Goal: Transaction & Acquisition: Purchase product/service

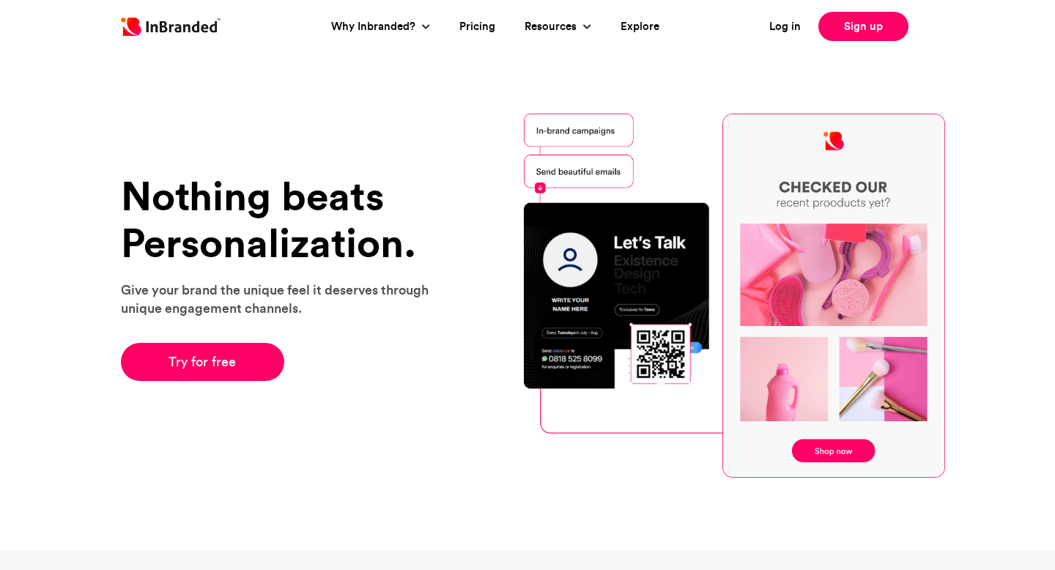
click at [460, 38] on li "Pricing" at bounding box center [477, 26] width 65 height 39
click at [465, 34] on li "Pricing" at bounding box center [477, 26] width 65 height 39
click at [478, 18] on link "Pricing" at bounding box center [478, 26] width 36 height 17
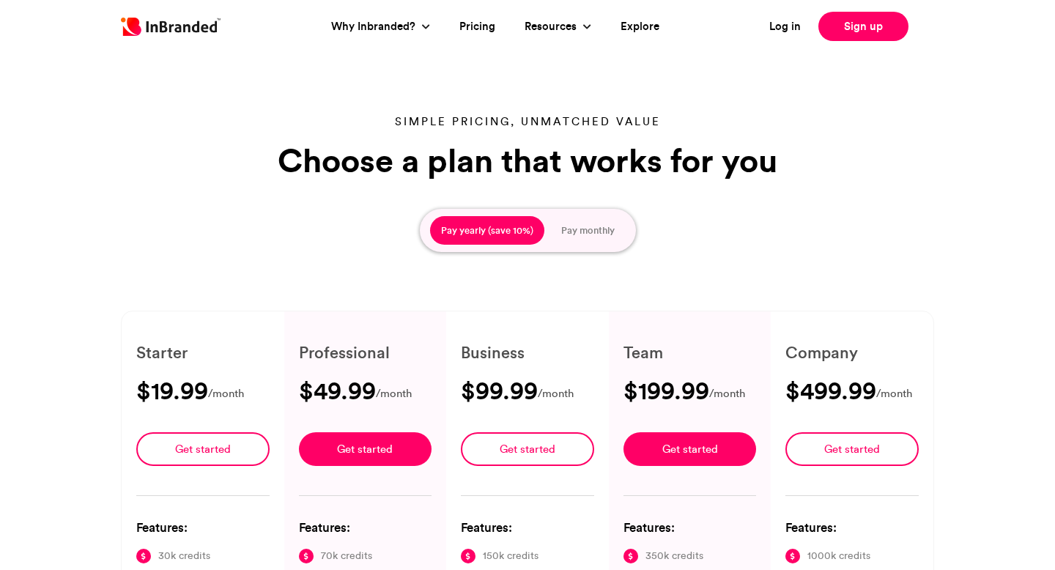
type input "****"
click at [794, 29] on link "Log in" at bounding box center [786, 26] width 32 height 17
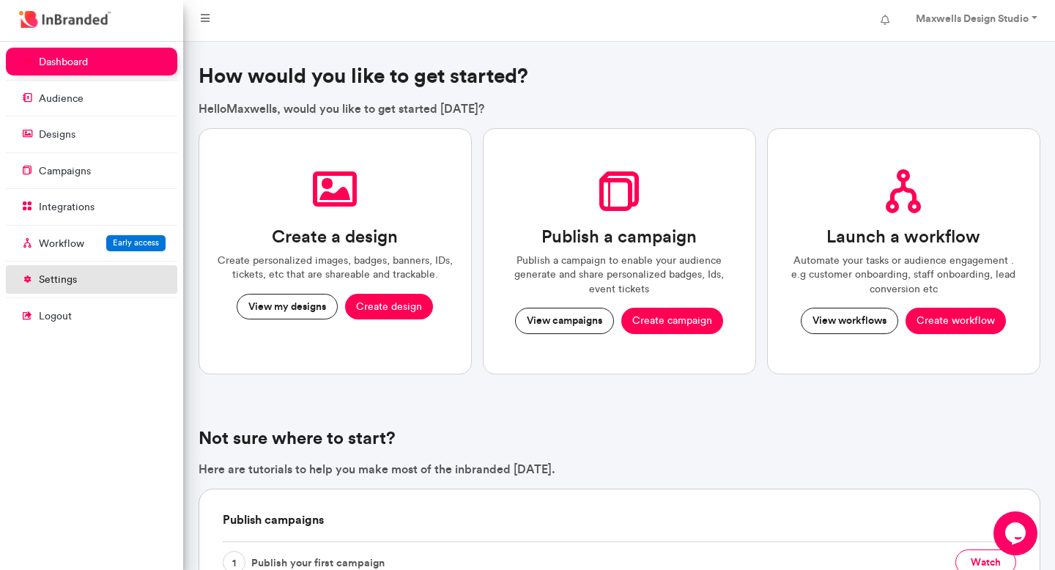
click at [51, 287] on link "settings" at bounding box center [92, 279] width 172 height 28
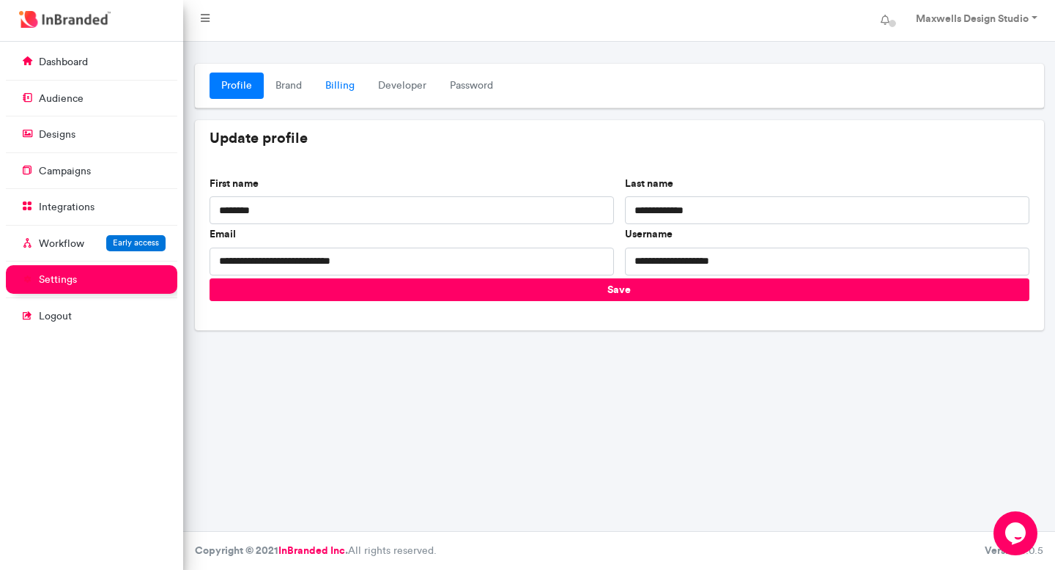
click at [343, 89] on link "Billing" at bounding box center [340, 86] width 53 height 26
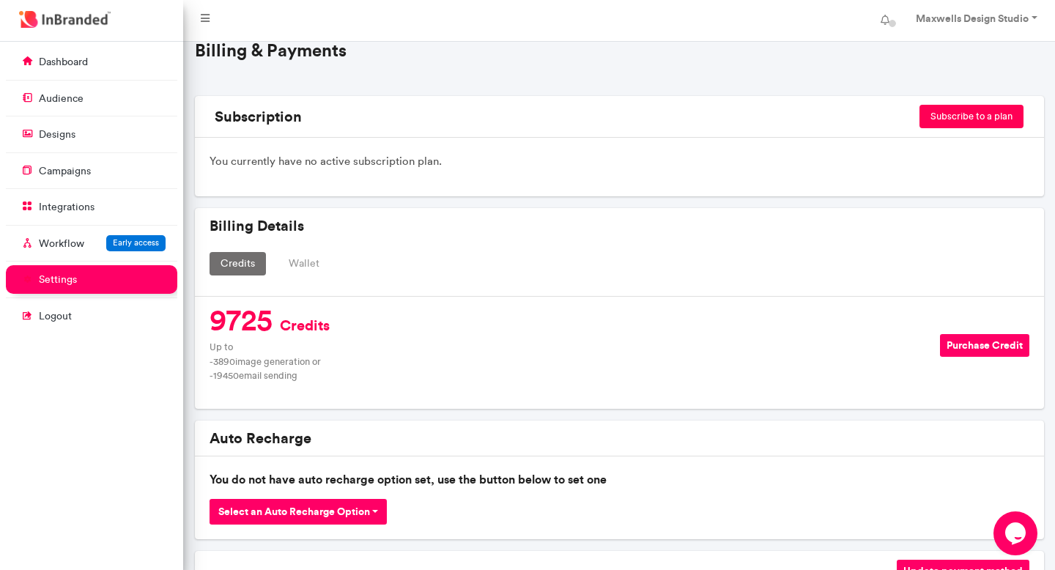
scroll to position [86, 0]
click at [954, 348] on button "Purchase Credit" at bounding box center [984, 344] width 89 height 23
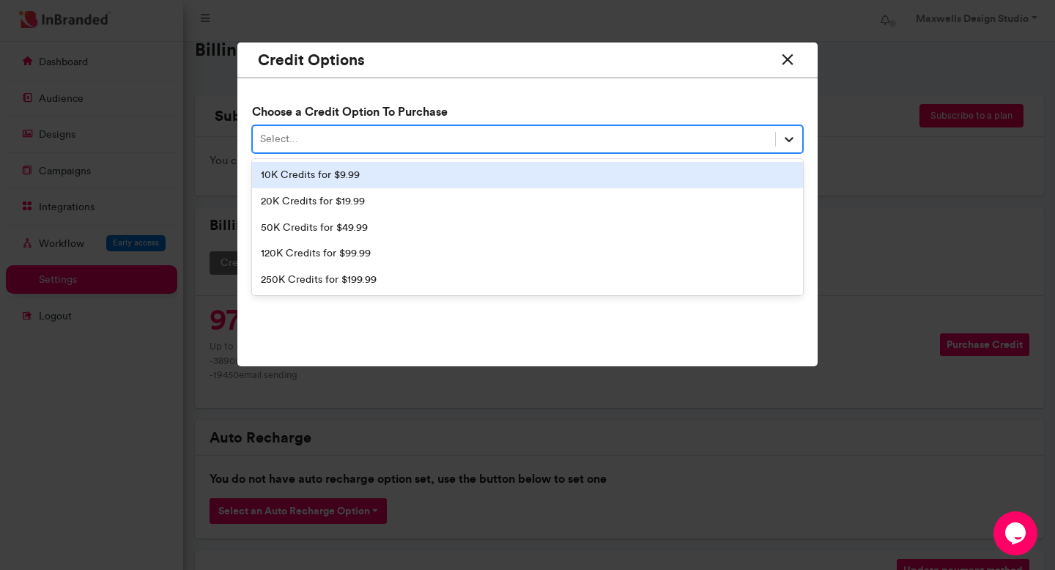
click at [789, 141] on icon at bounding box center [789, 140] width 9 height 5
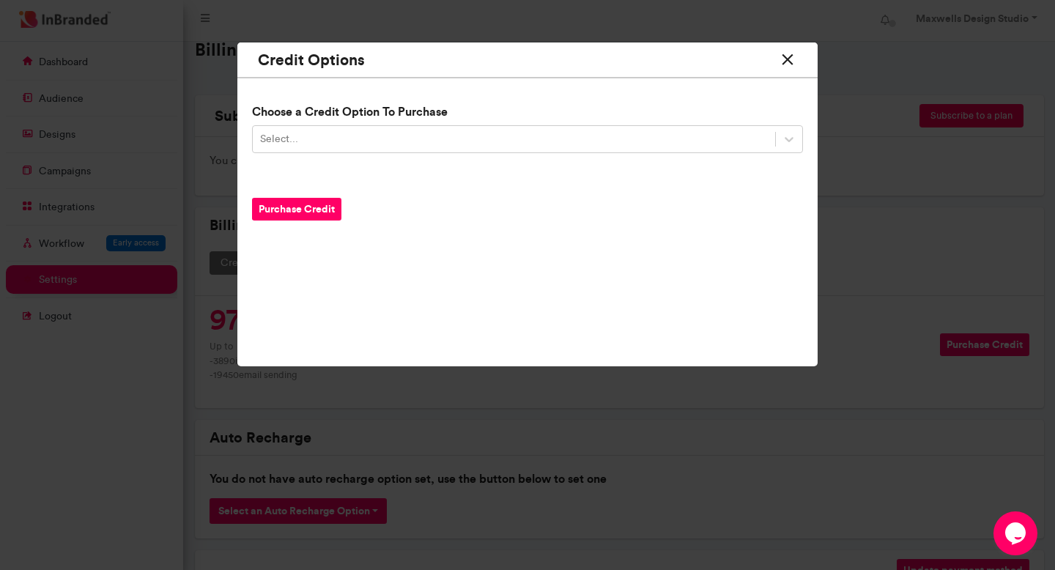
click at [793, 61] on icon at bounding box center [787, 59] width 19 height 27
